Goal: Information Seeking & Learning: Check status

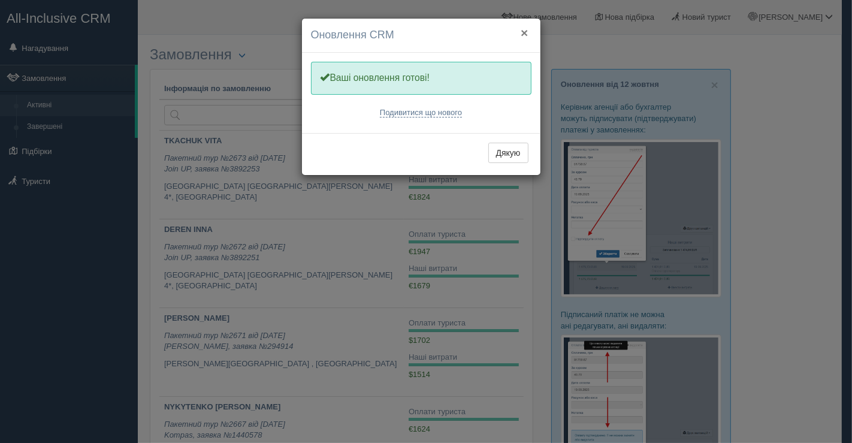
click at [526, 32] on button "×" at bounding box center [524, 32] width 7 height 13
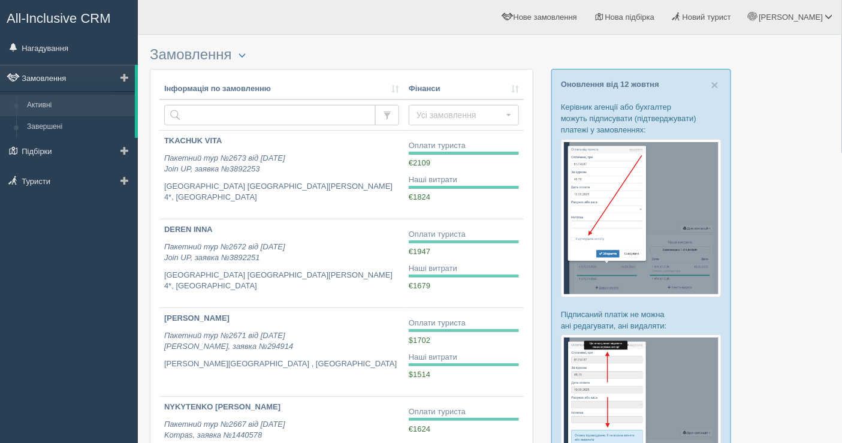
click at [63, 79] on link "Замовлення" at bounding box center [67, 78] width 135 height 26
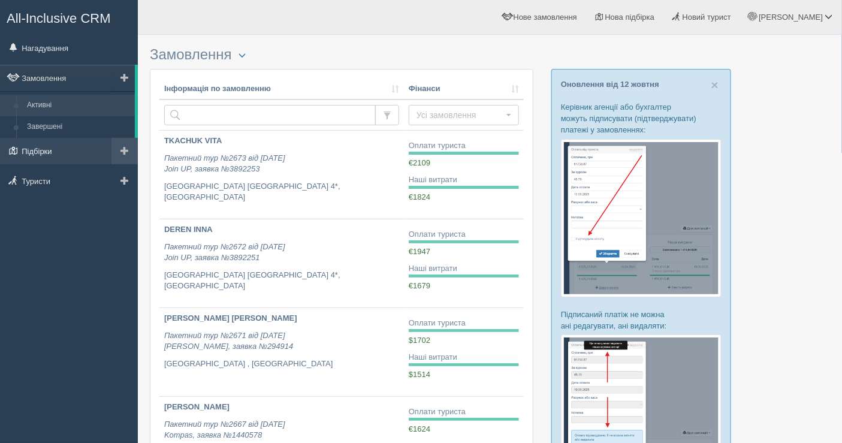
click at [53, 155] on link "Підбірки" at bounding box center [69, 151] width 138 height 26
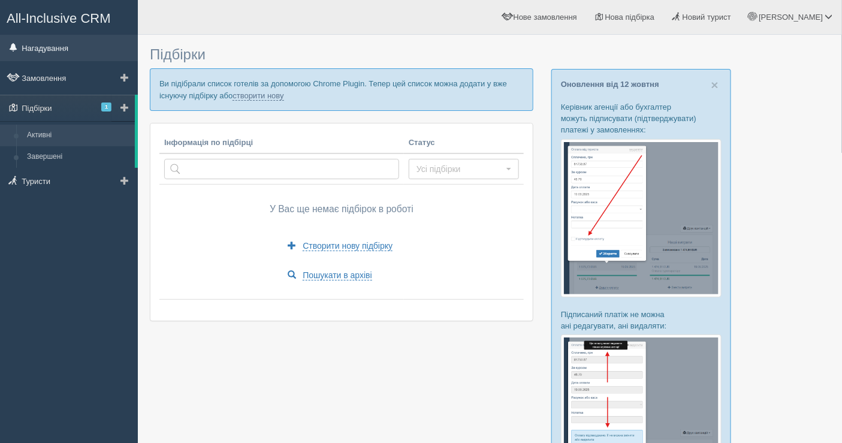
click at [55, 43] on link "Нагадування" at bounding box center [69, 48] width 138 height 26
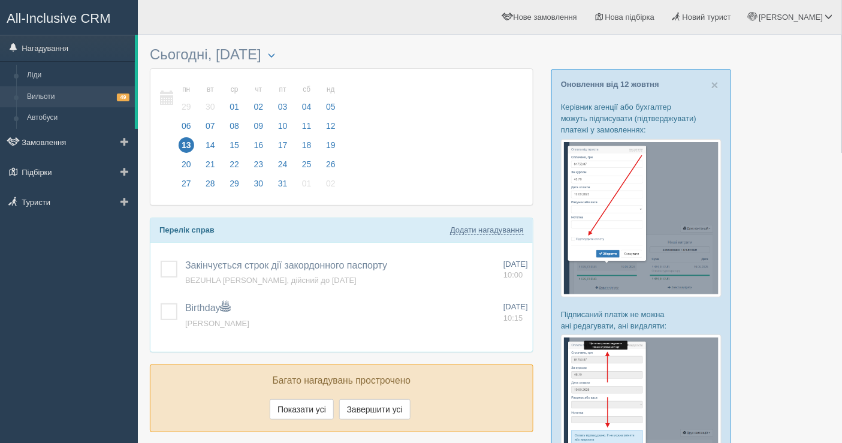
click at [56, 99] on link "Вильоти 49" at bounding box center [78, 97] width 113 height 22
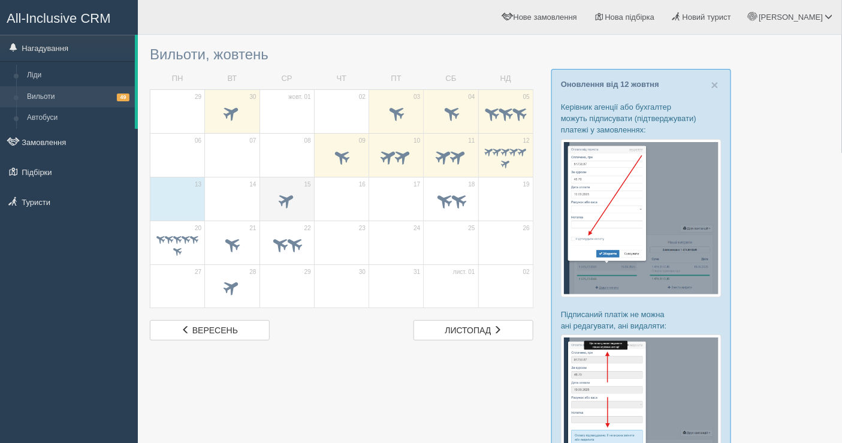
click at [293, 202] on span at bounding box center [287, 200] width 20 height 20
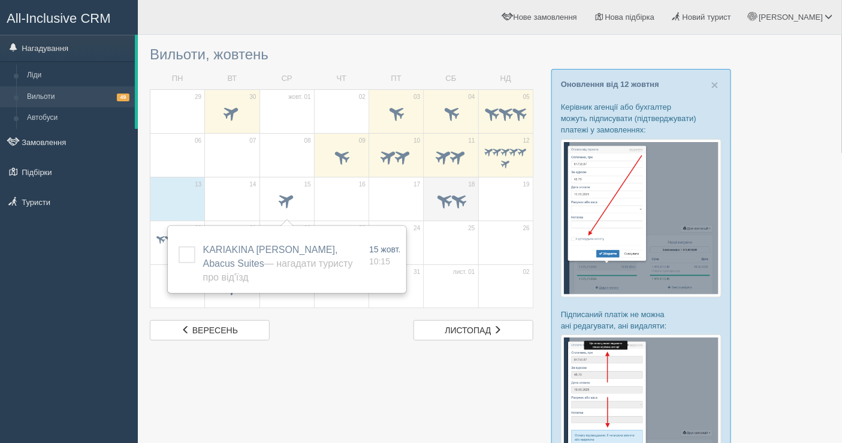
click at [447, 192] on span at bounding box center [451, 202] width 42 height 20
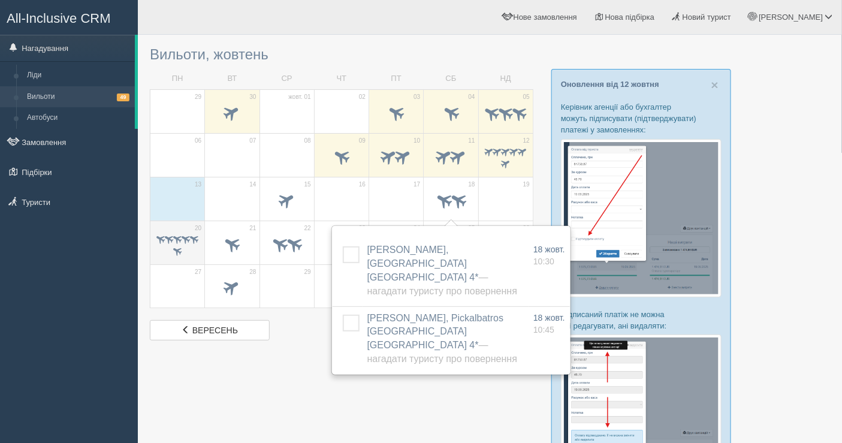
click at [175, 246] on span at bounding box center [177, 250] width 11 height 11
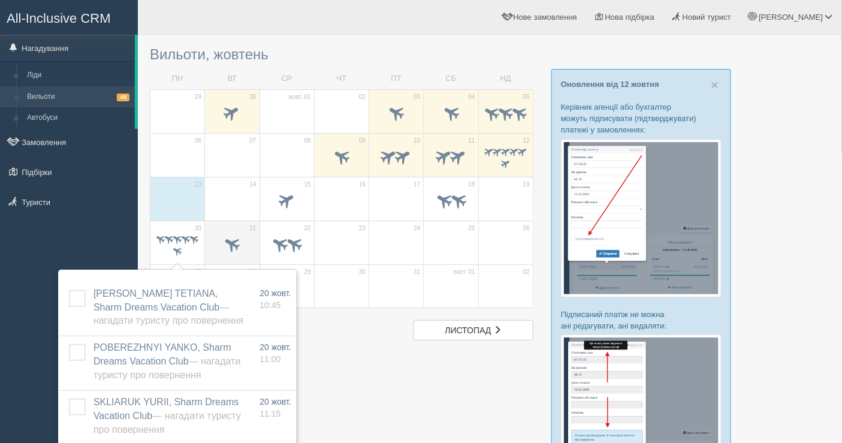
click at [228, 246] on span at bounding box center [232, 244] width 20 height 20
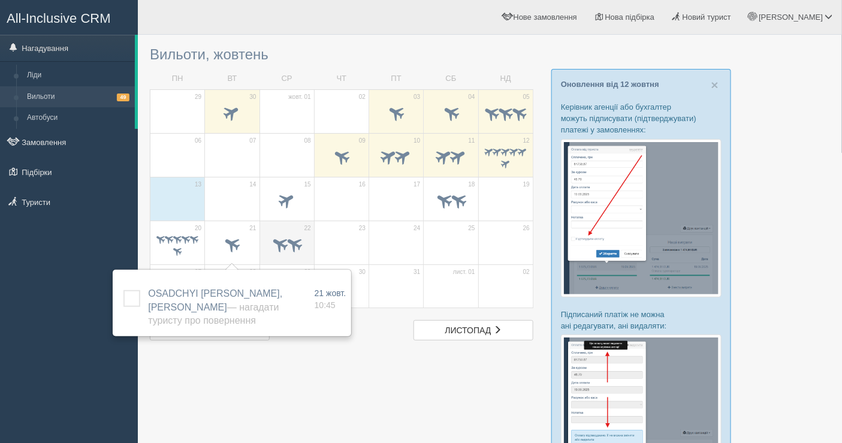
click at [285, 220] on td "22" at bounding box center [286, 242] width 55 height 44
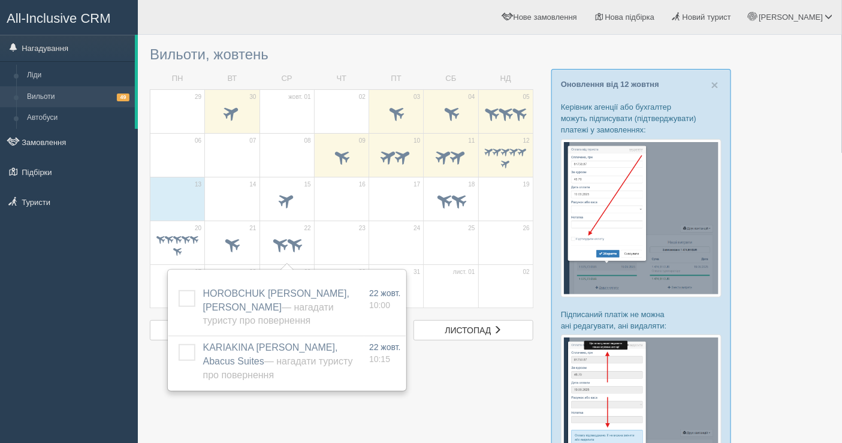
click at [781, 130] on div at bounding box center [490, 389] width 680 height 697
